Goal: Information Seeking & Learning: Learn about a topic

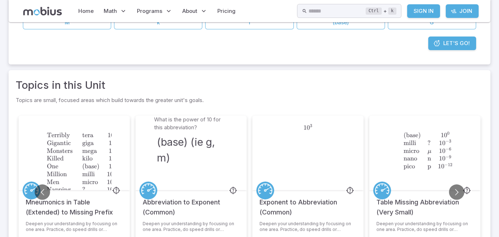
scroll to position [215, 0]
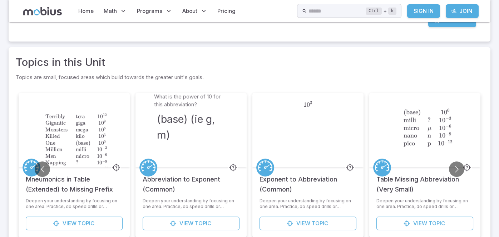
click at [107, 141] on span at bounding box center [102, 157] width 13 height 32
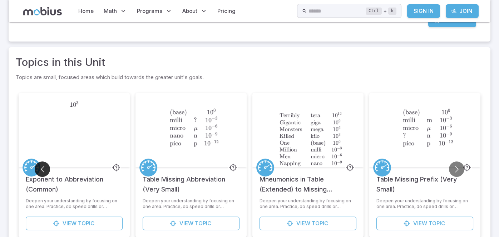
click at [38, 168] on button "Go to previous slide" at bounding box center [42, 168] width 15 height 15
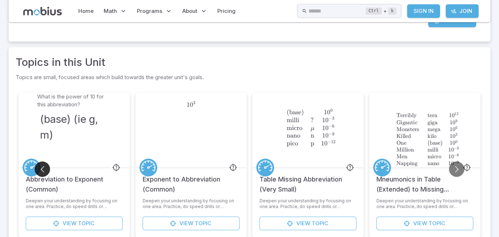
click at [38, 168] on button "Go to previous slide" at bounding box center [42, 168] width 15 height 15
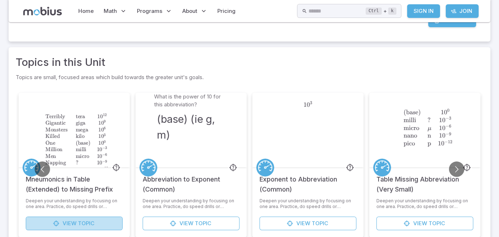
click at [71, 226] on link "View Topic" at bounding box center [74, 223] width 97 height 14
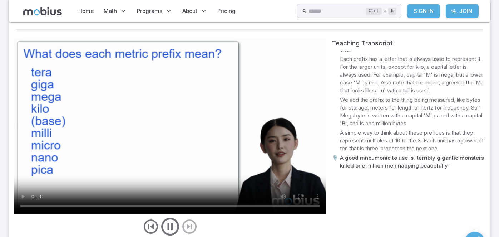
scroll to position [36, 0]
click at [170, 222] on icon "play/pause/restart" at bounding box center [169, 226] width 21 height 21
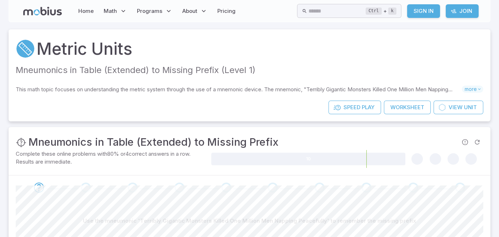
scroll to position [0, 0]
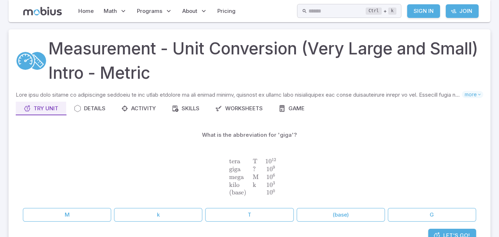
scroll to position [215, 0]
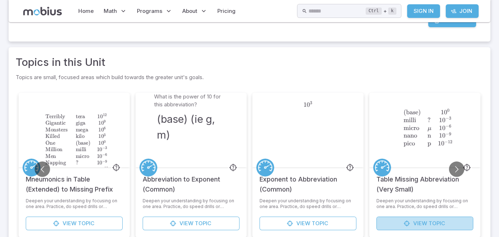
click at [410, 220] on icon at bounding box center [406, 222] width 7 height 7
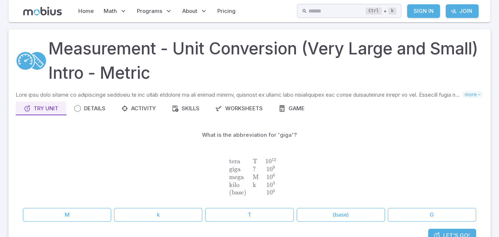
scroll to position [215, 0]
